Goal: Find specific page/section

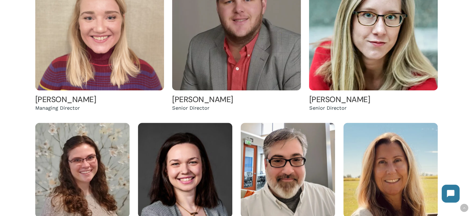
scroll to position [280, 0]
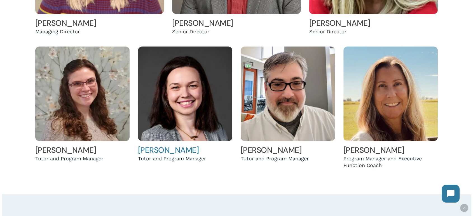
click at [190, 109] on img at bounding box center [185, 93] width 95 height 95
click at [190, 95] on img at bounding box center [185, 93] width 95 height 95
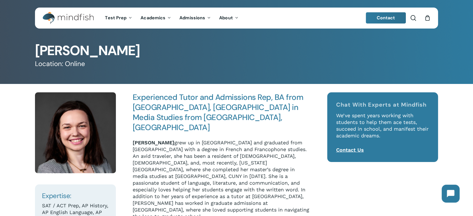
click at [182, 88] on div "Expertise: SAT / ACT Prep, AP History, AP English Language, AP French Experienc…" at bounding box center [236, 190] width 403 height 213
